Goal: Task Accomplishment & Management: Manage account settings

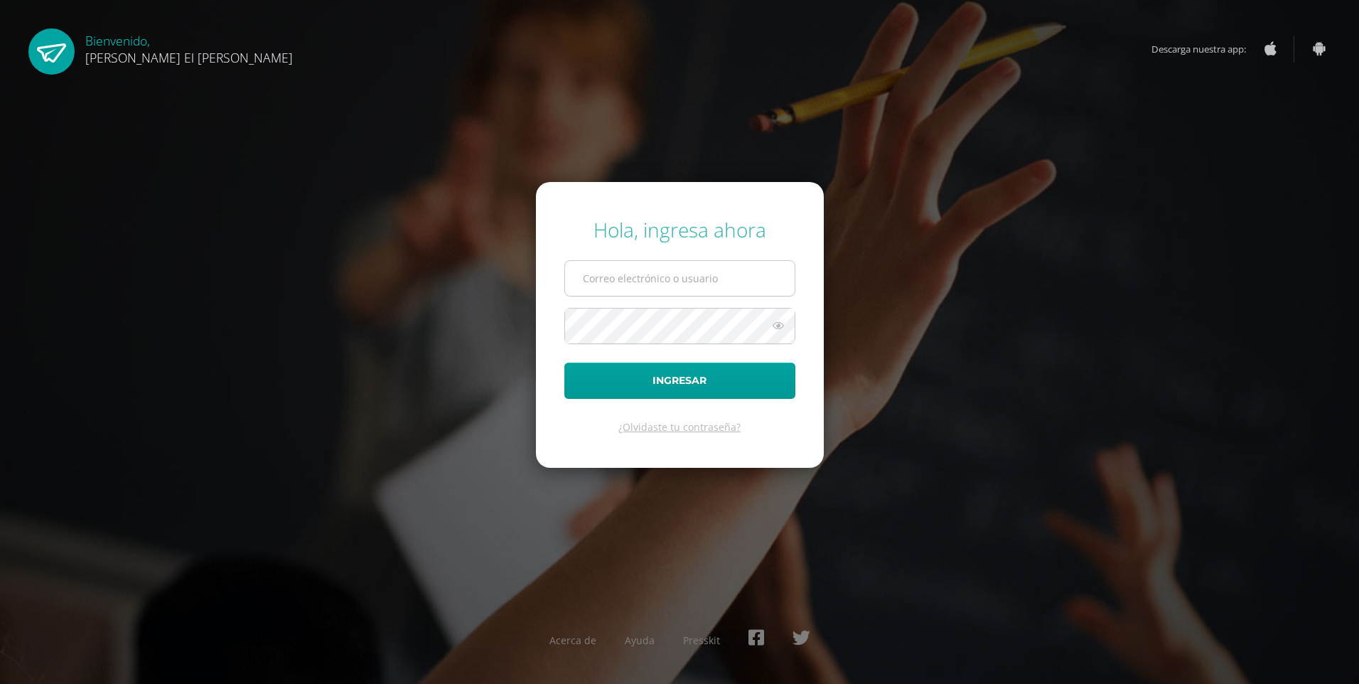
click at [718, 289] on input "text" at bounding box center [680, 278] width 230 height 35
type input "e"
type input "[EMAIL_ADDRESS][DOMAIN_NAME]"
click at [729, 389] on button "Ingresar" at bounding box center [679, 380] width 231 height 36
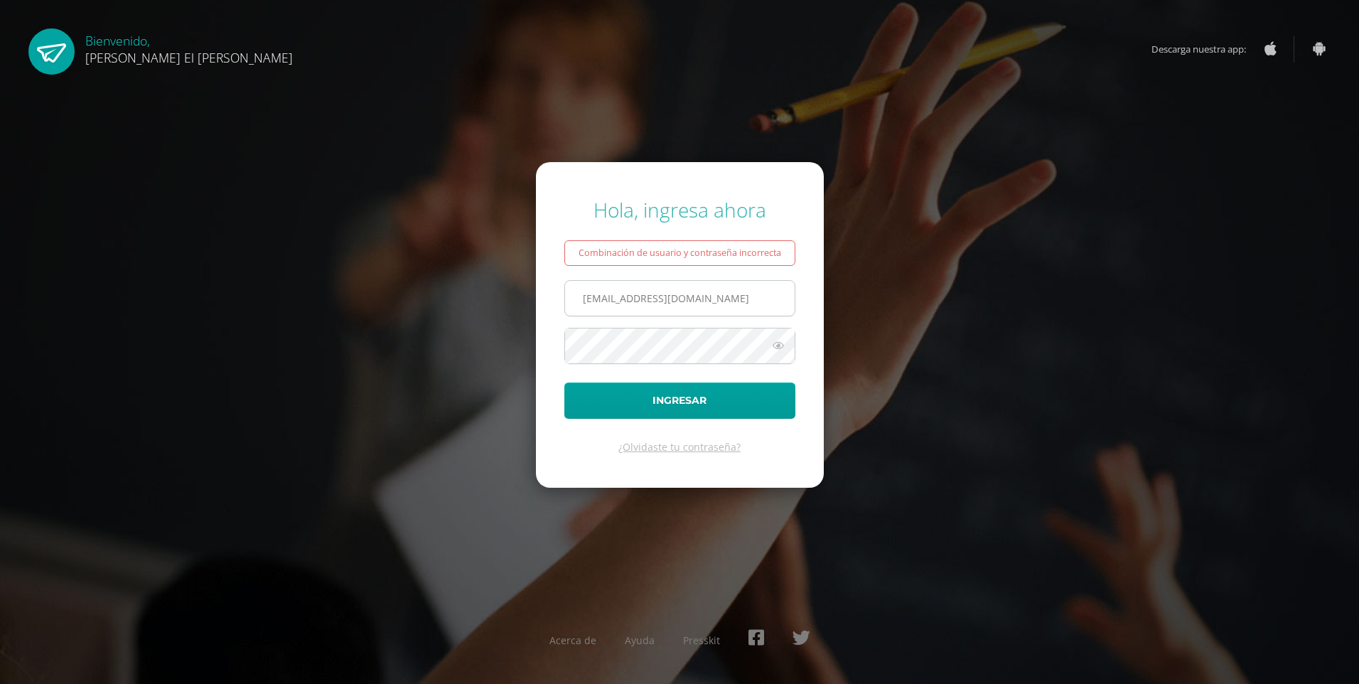
click at [674, 297] on input "[EMAIL_ADDRESS][DOMAIN_NAME]" at bounding box center [680, 298] width 230 height 35
type input "[EMAIL_ADDRESS][DOMAIN_NAME]"
click at [714, 402] on button "Ingresar" at bounding box center [679, 400] width 231 height 36
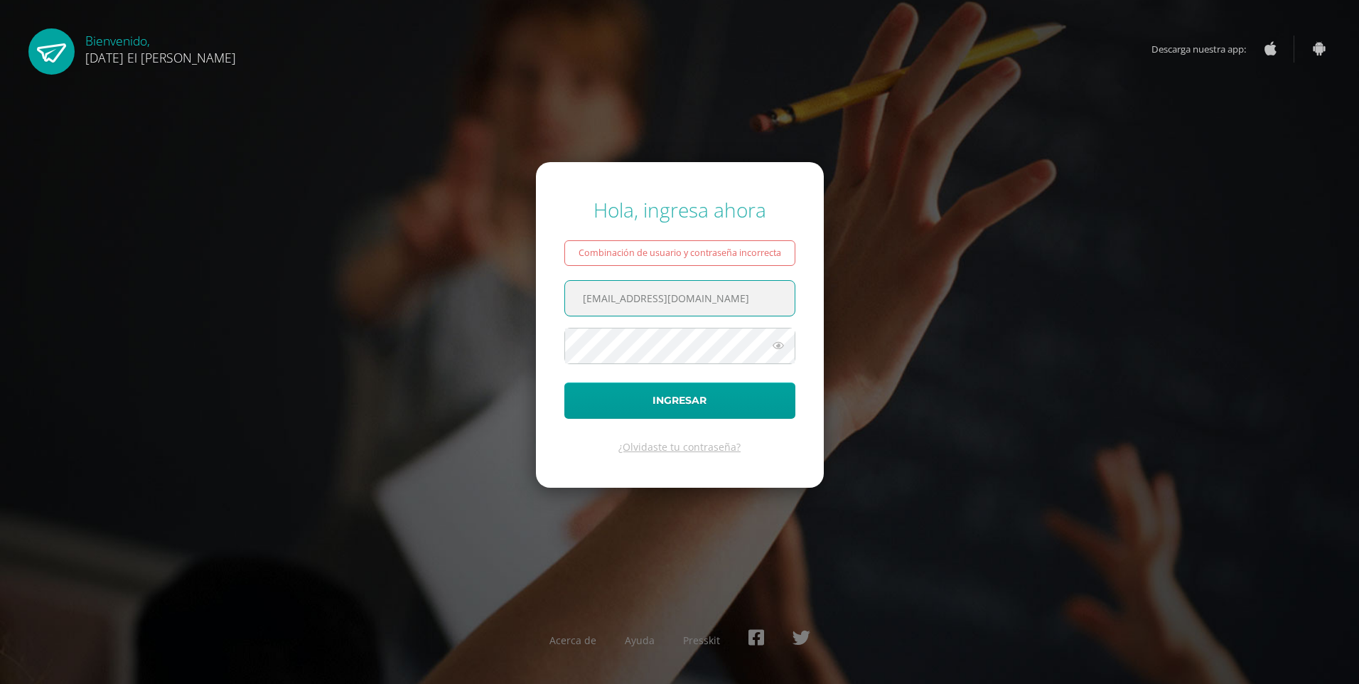
click at [768, 301] on input "[EMAIL_ADDRESS][DOMAIN_NAME]" at bounding box center [680, 298] width 230 height 35
